Goal: Task Accomplishment & Management: Use online tool/utility

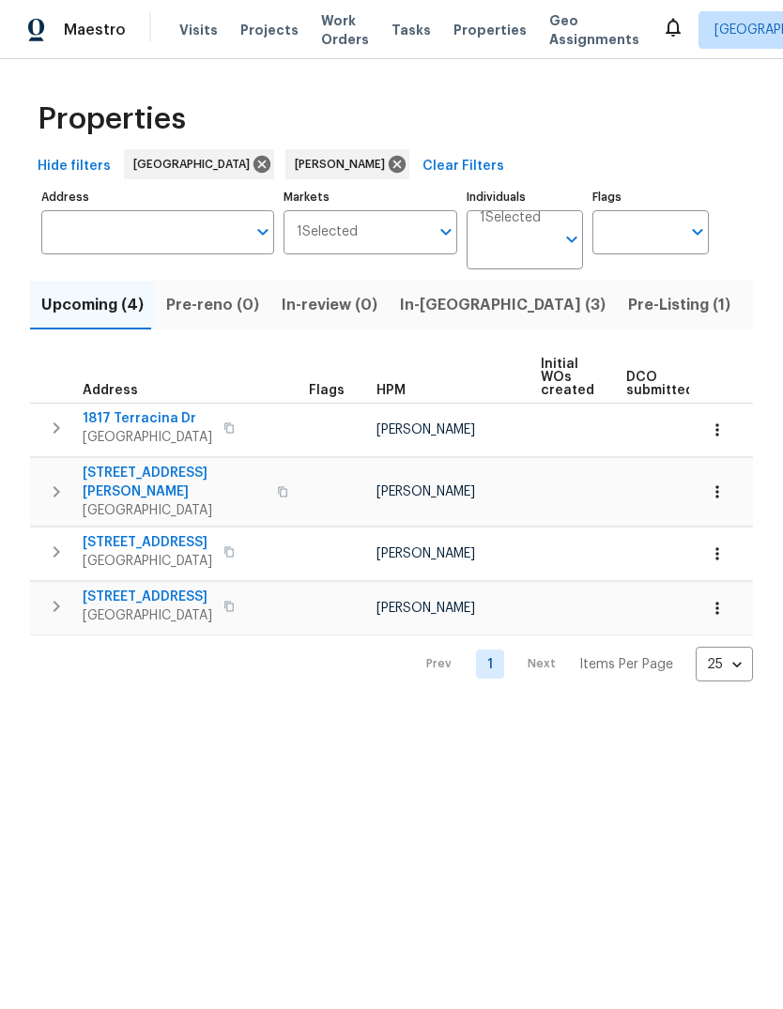
click at [628, 303] on span "Pre-Listing (1)" at bounding box center [679, 305] width 102 height 26
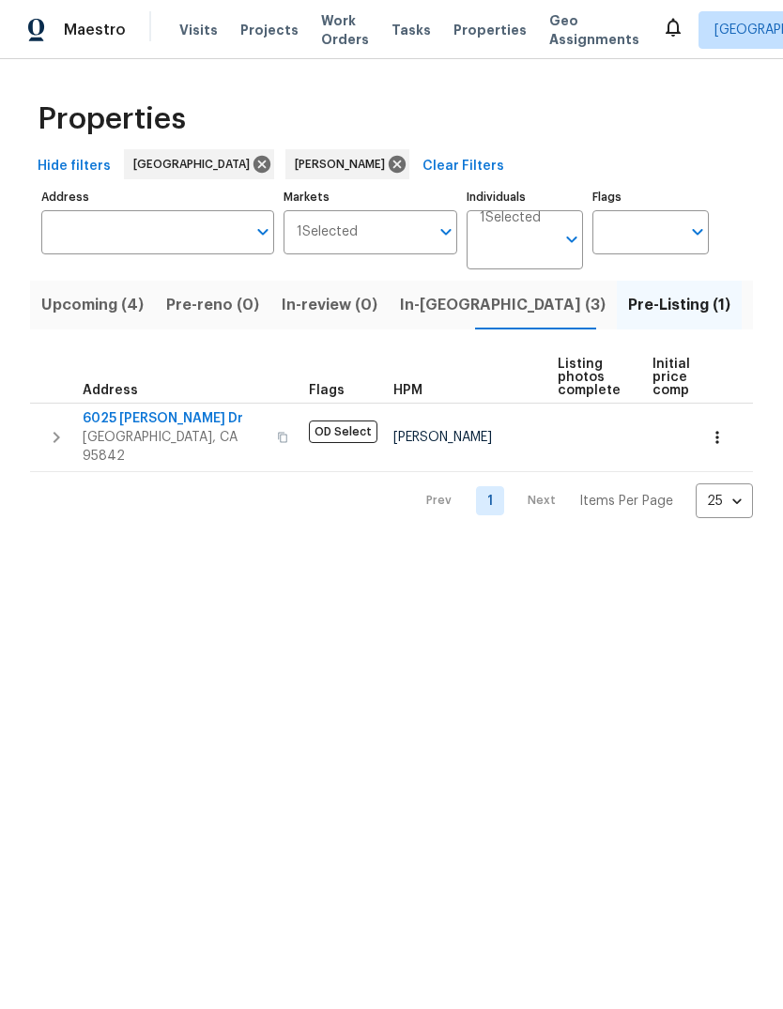
click at [66, 415] on button "button" at bounding box center [57, 437] width 38 height 56
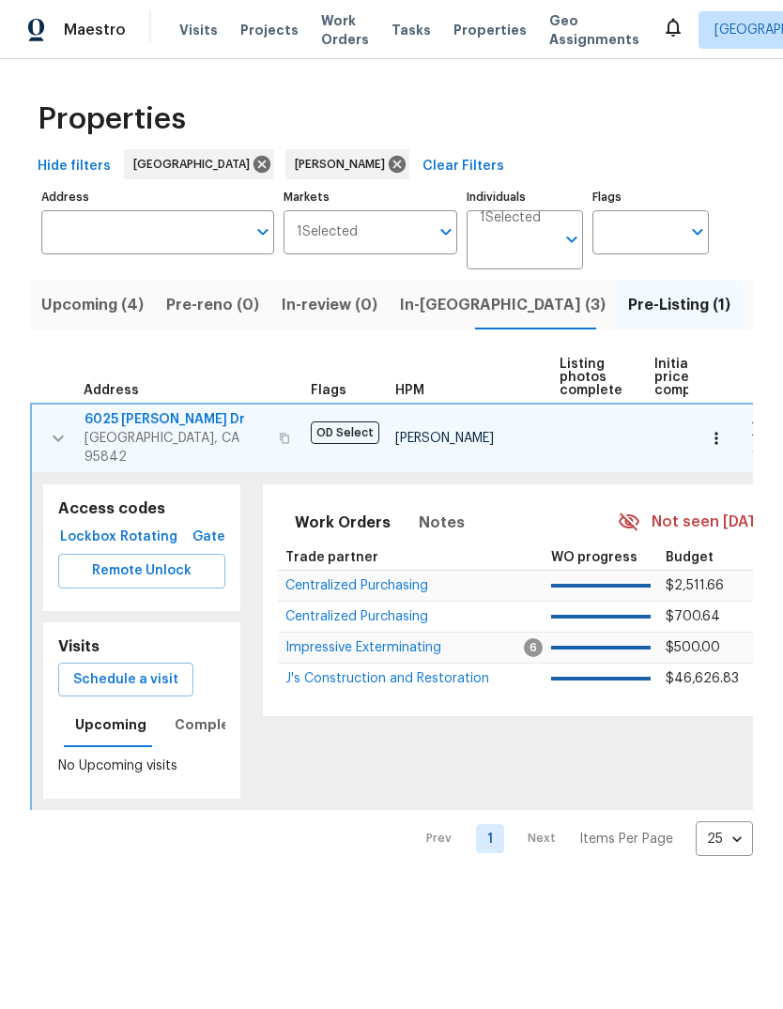
click at [145, 668] on span "Schedule a visit" at bounding box center [125, 679] width 105 height 23
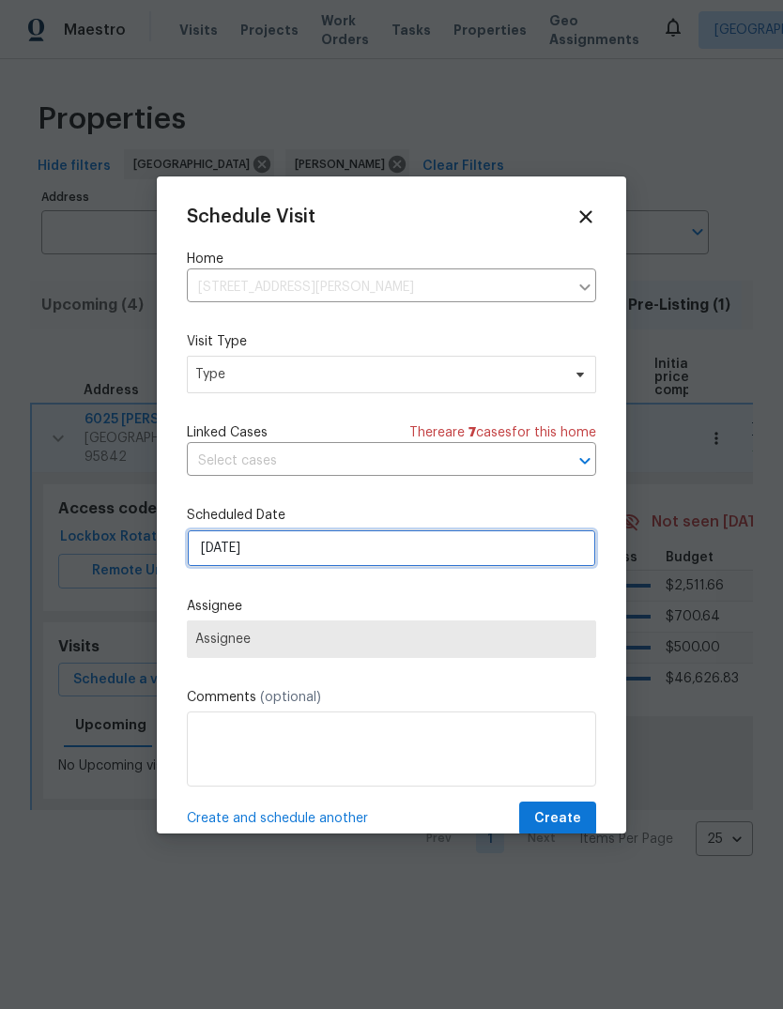
click at [443, 546] on input "[DATE]" at bounding box center [391, 548] width 409 height 38
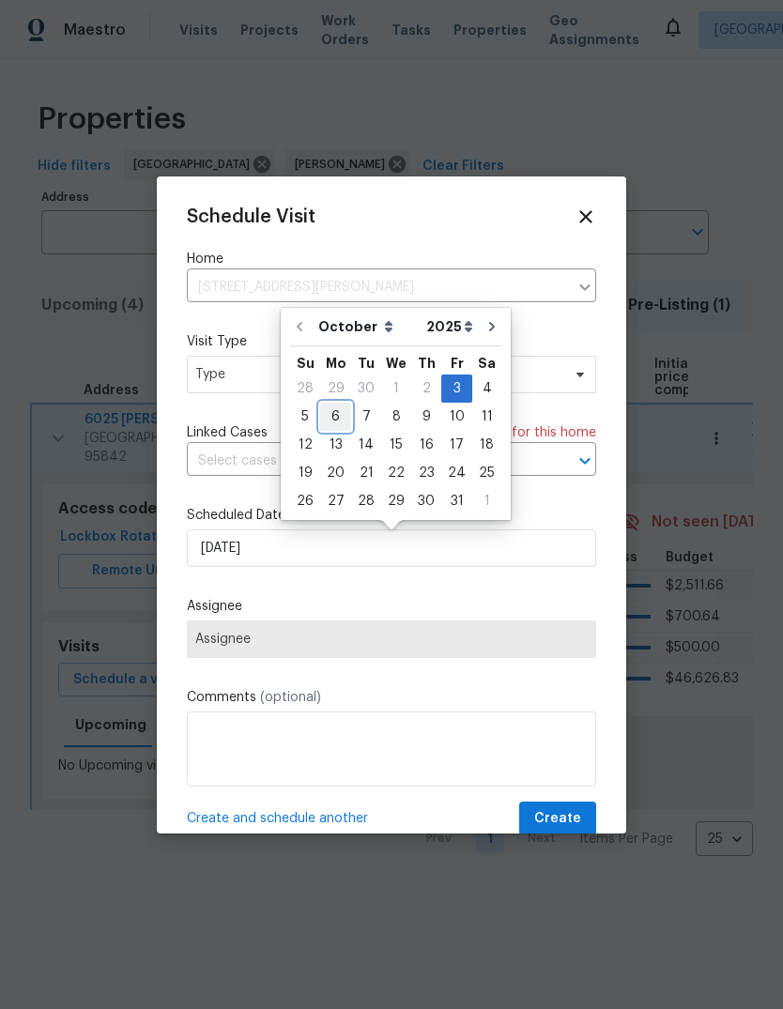
click at [342, 421] on div "6" at bounding box center [335, 416] width 31 height 26
type input "[DATE]"
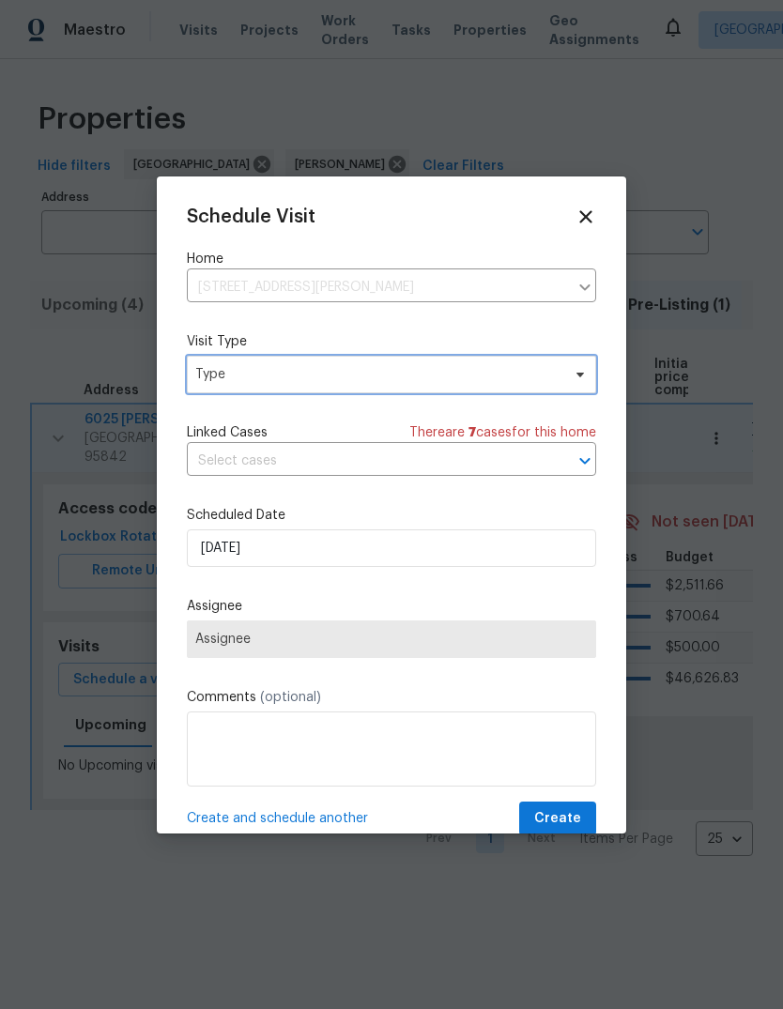
click at [536, 369] on span "Type" at bounding box center [377, 374] width 365 height 19
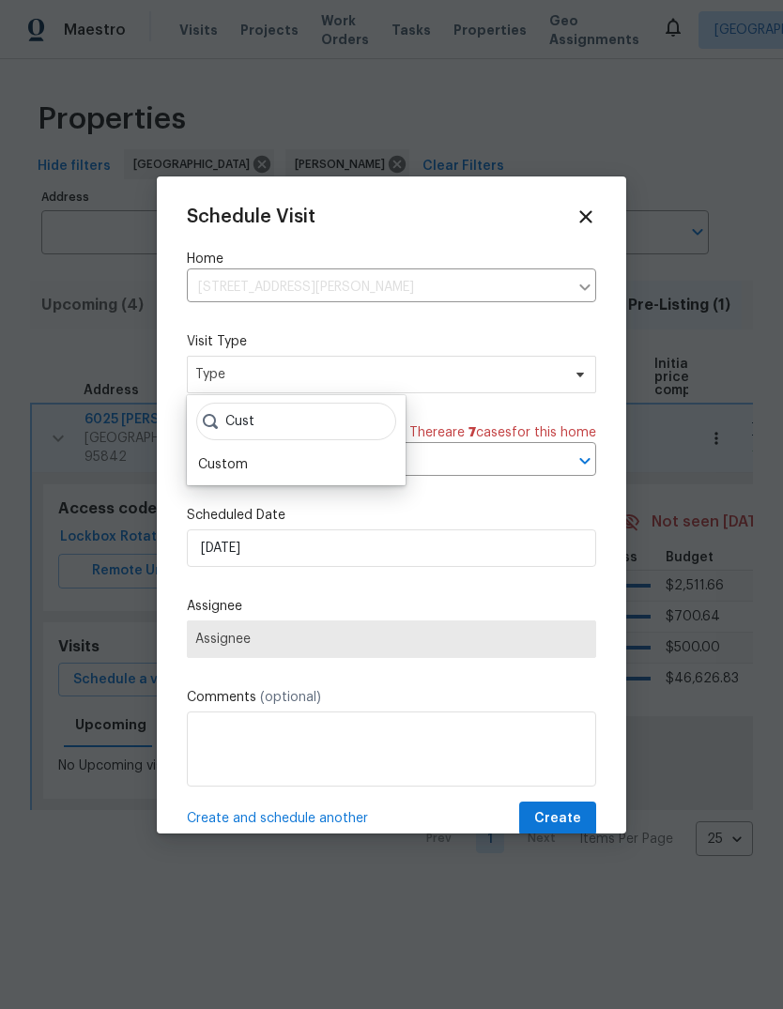
type input "Cust"
click at [244, 458] on div "Custom" at bounding box center [223, 464] width 50 height 19
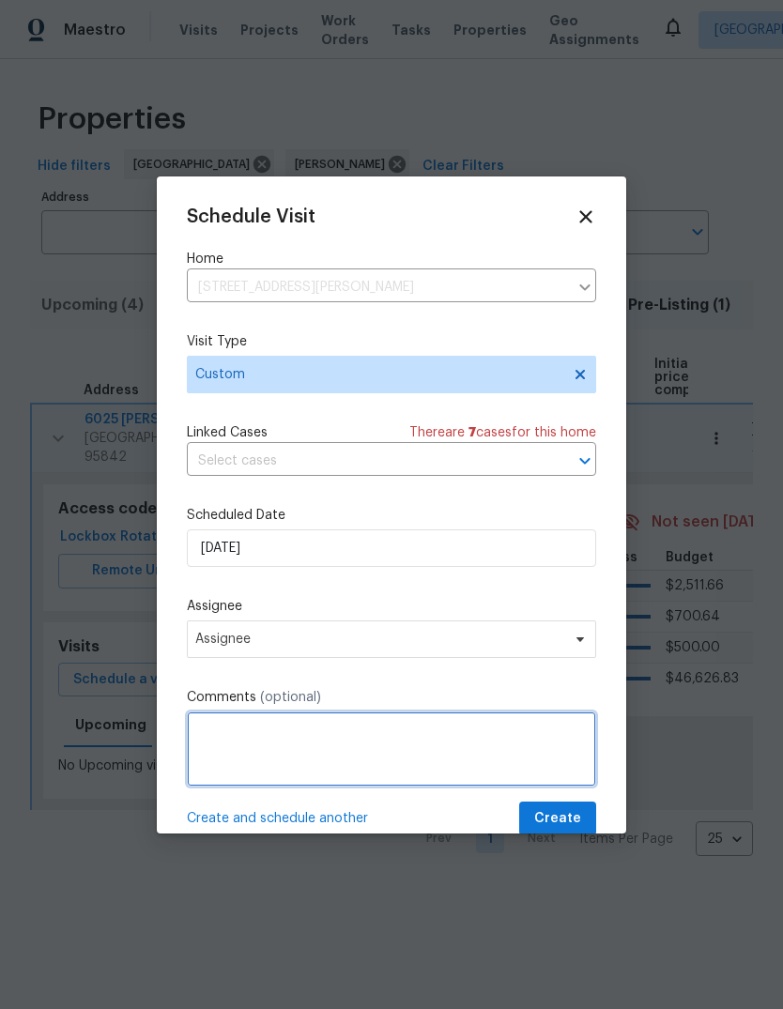
click at [265, 746] on textarea at bounding box center [391, 748] width 409 height 75
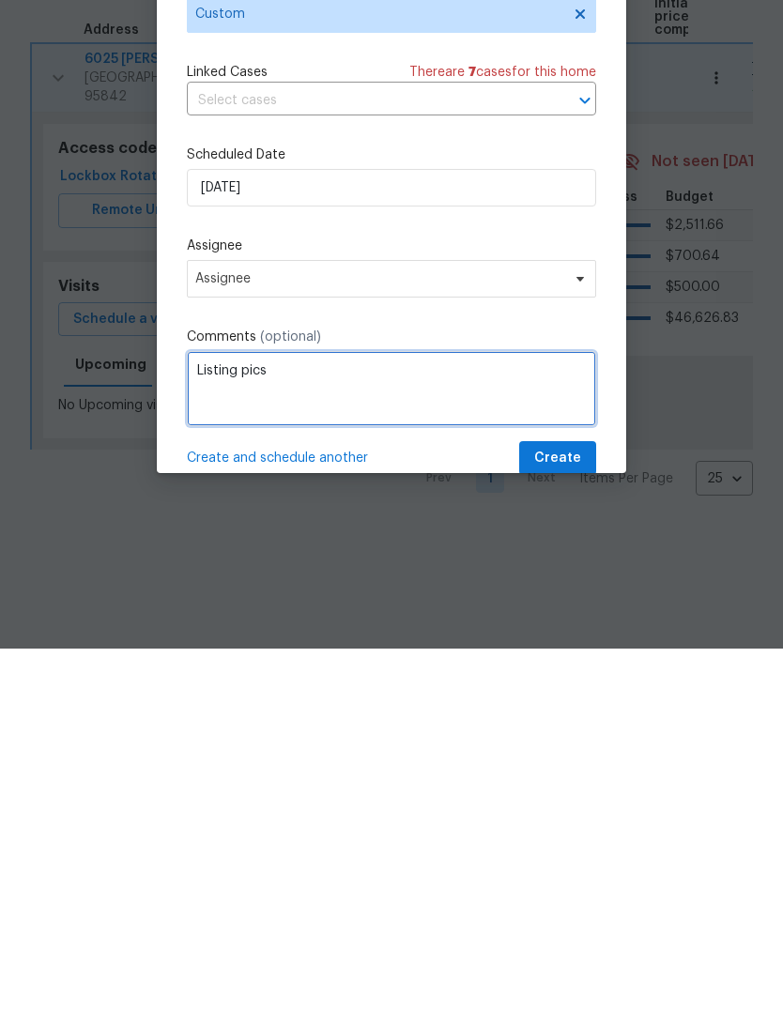
type textarea "Listing pics"
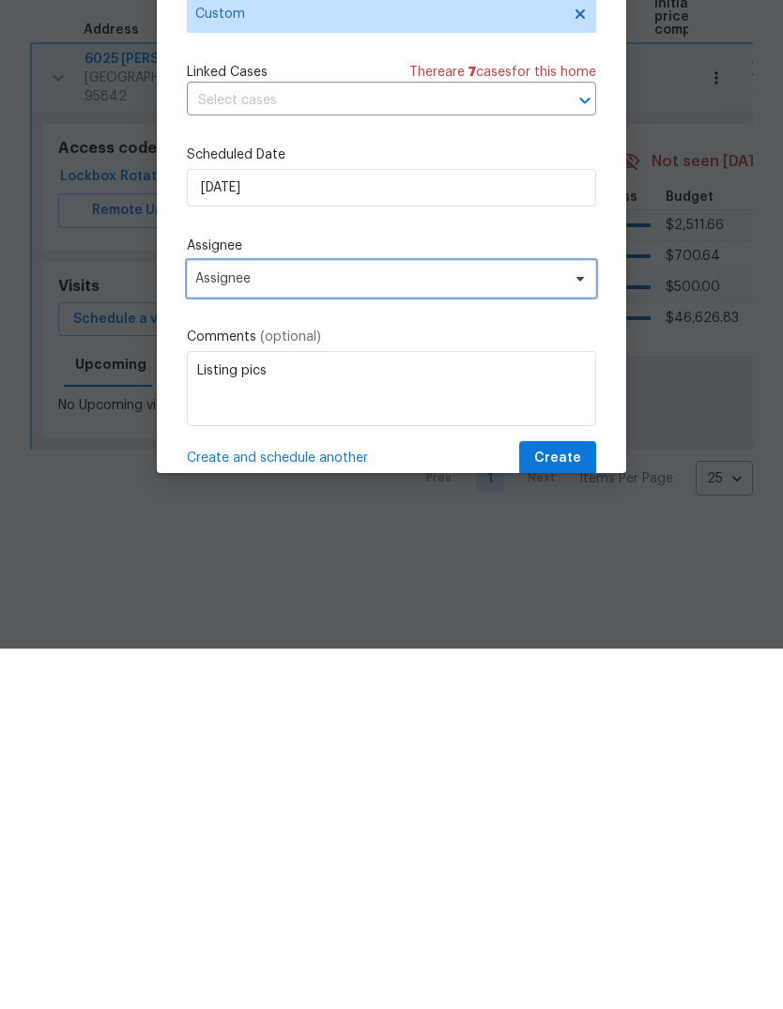
click at [561, 631] on span "Assignee" at bounding box center [379, 638] width 368 height 15
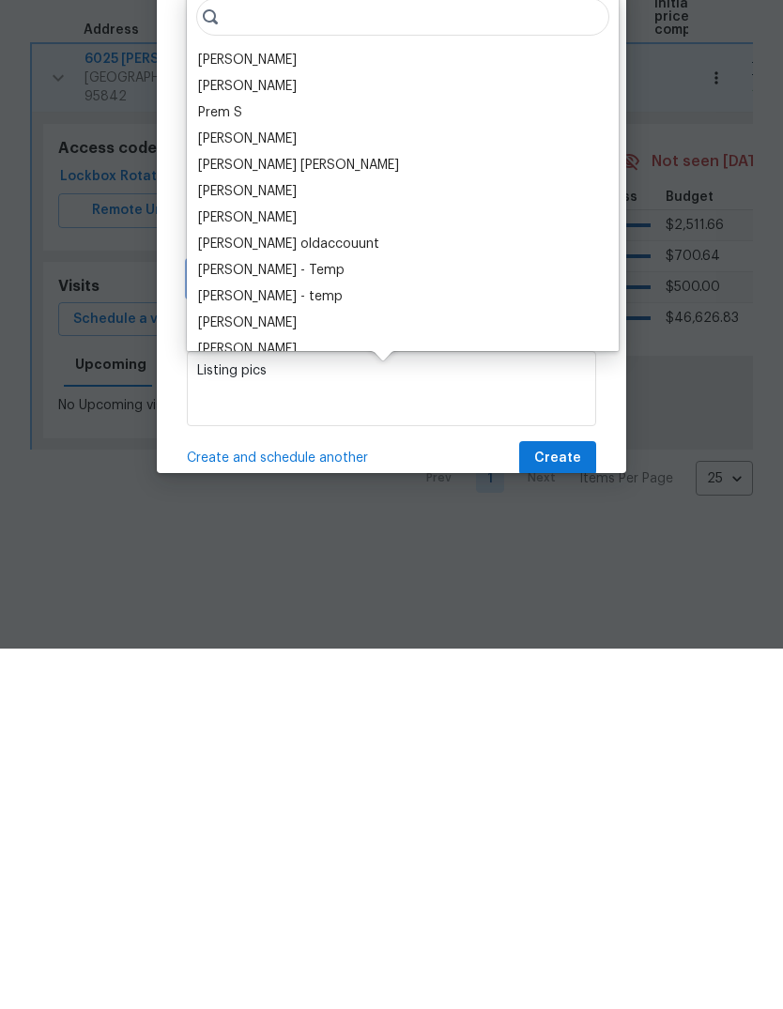
click at [564, 620] on span "Assignee" at bounding box center [391, 639] width 409 height 38
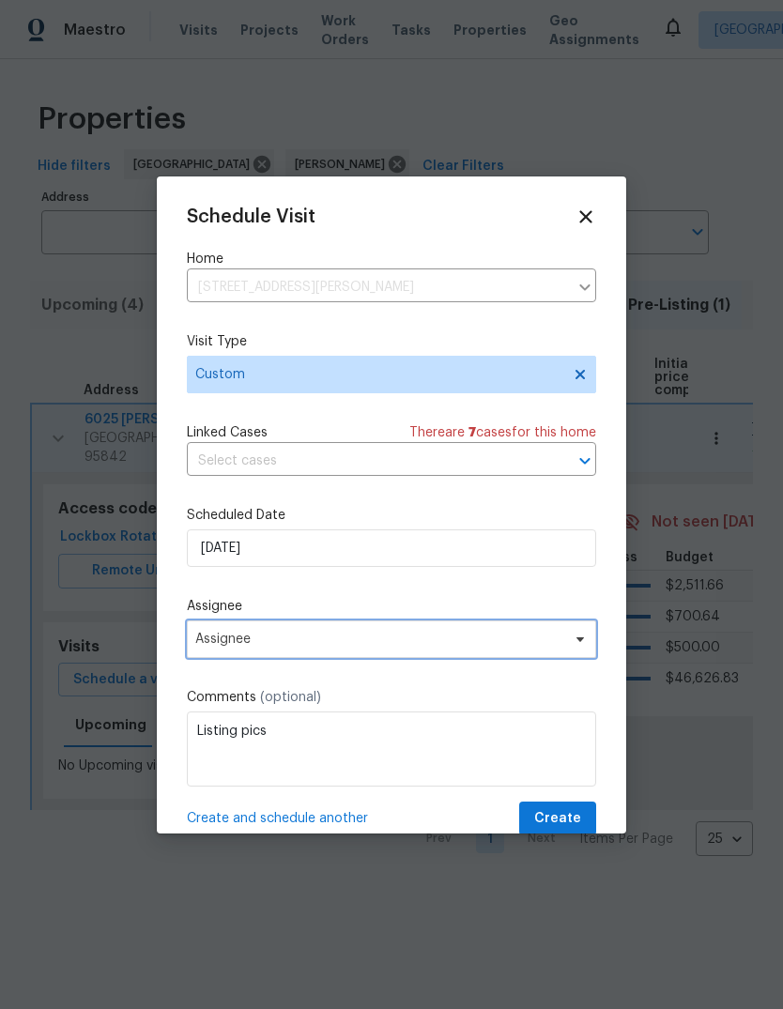
click at [576, 646] on icon at bounding box center [579, 638] width 15 height 15
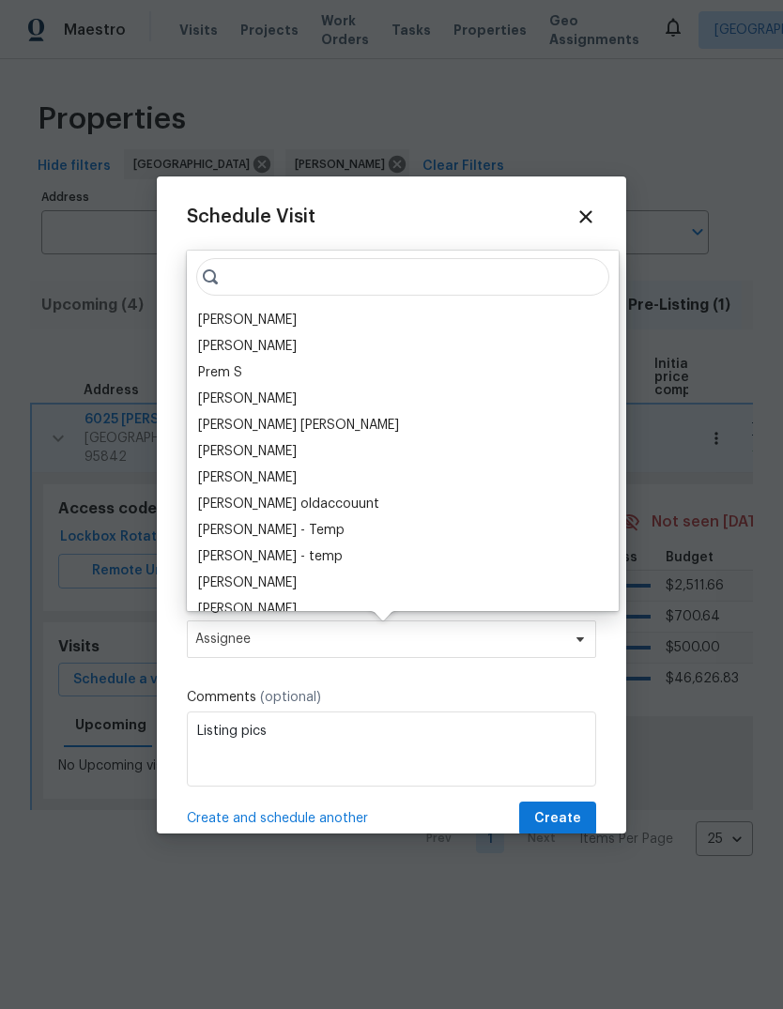
click at [289, 327] on div "[PERSON_NAME]" at bounding box center [247, 320] width 99 height 19
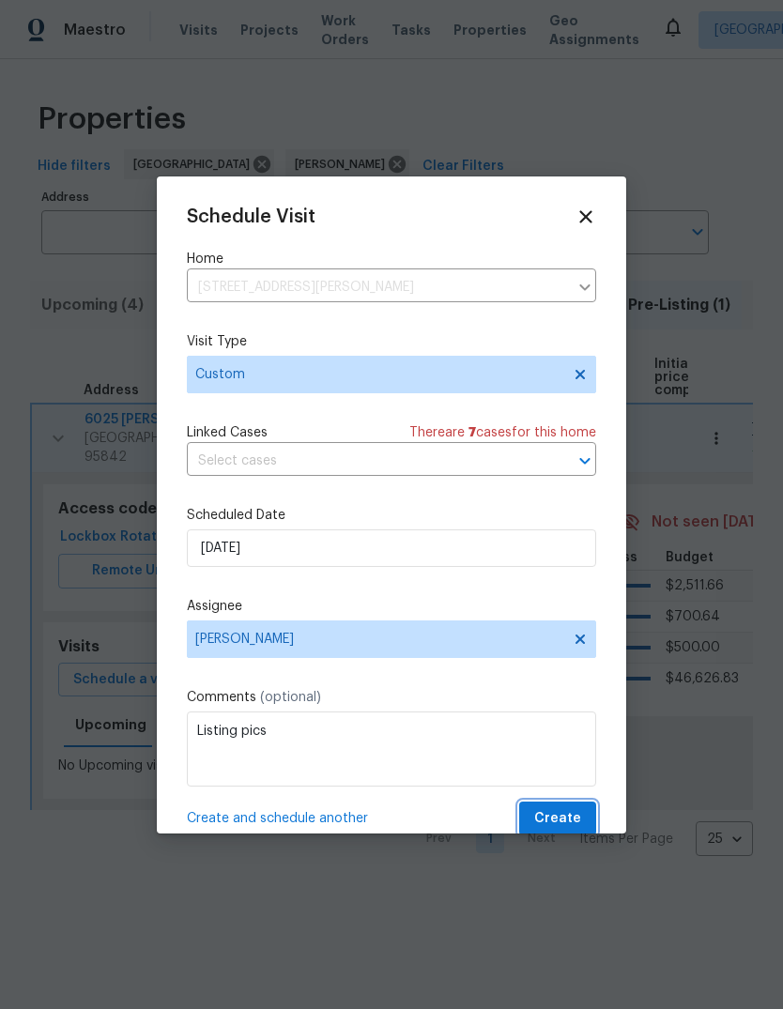
click at [575, 815] on span "Create" at bounding box center [557, 818] width 47 height 23
